Goal: Find specific page/section: Find specific page/section

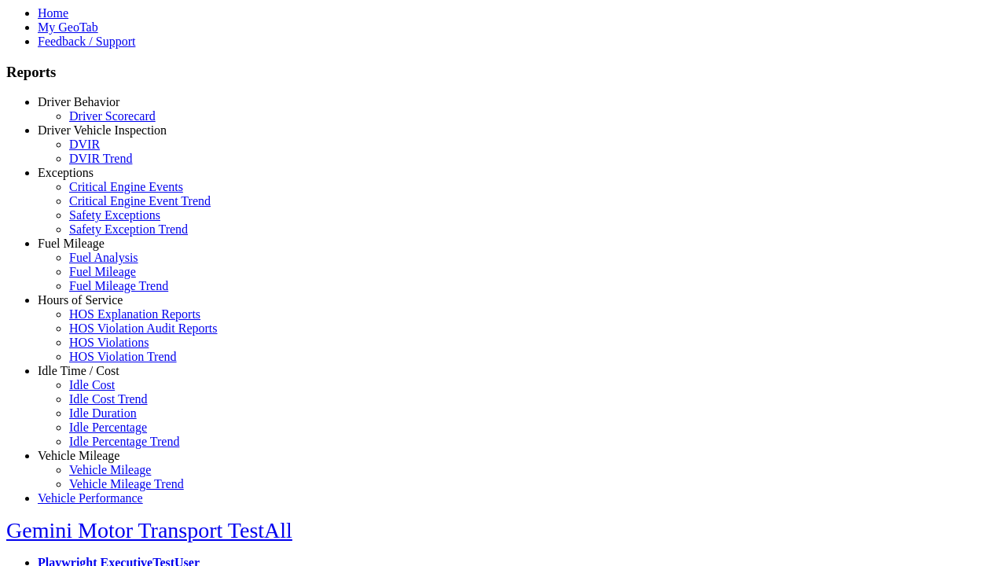
click at [90, 108] on link "Driver Behavior" at bounding box center [79, 101] width 82 height 13
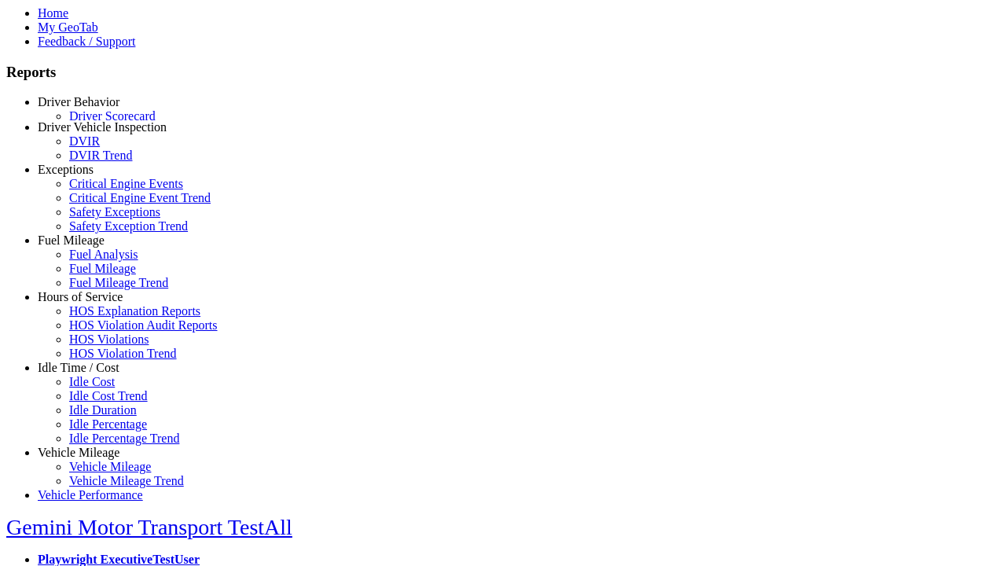
scroll to position [3, 0]
click at [102, 119] on link "Driver Scorecard" at bounding box center [112, 112] width 86 height 13
